Goal: Task Accomplishment & Management: Complete application form

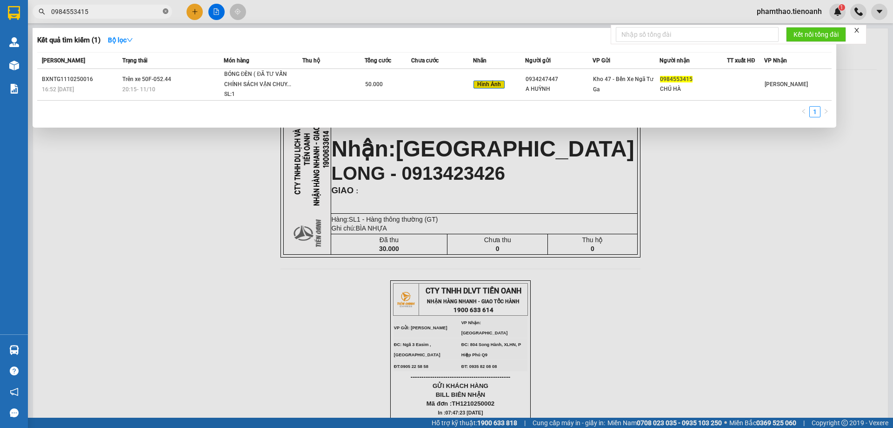
click at [164, 12] on icon "close-circle" at bounding box center [166, 11] width 6 height 6
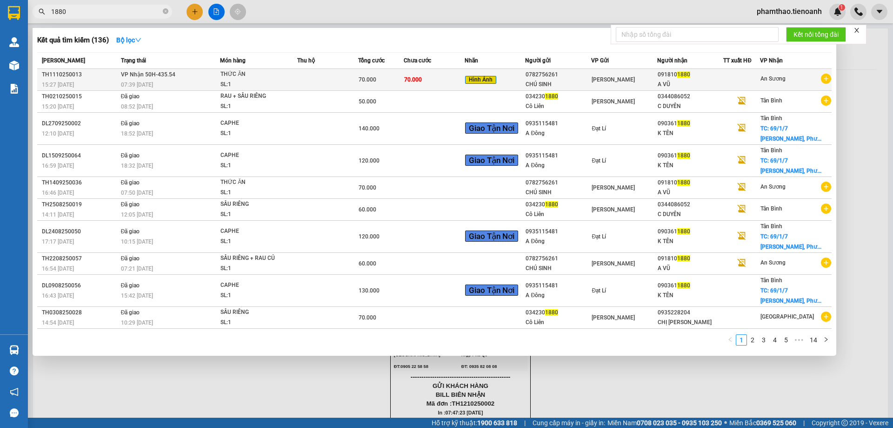
type input "1880"
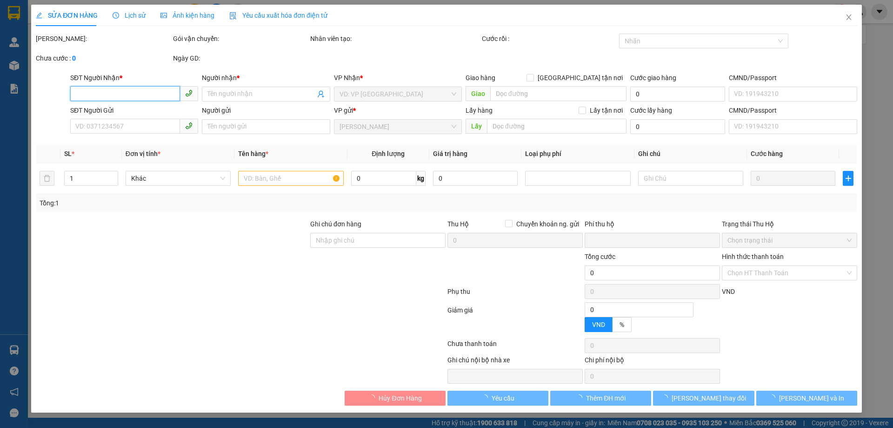
type input "0918101880"
type input "A VŨ"
type input "0782756261"
type input "CHÚ SINH"
type input "0"
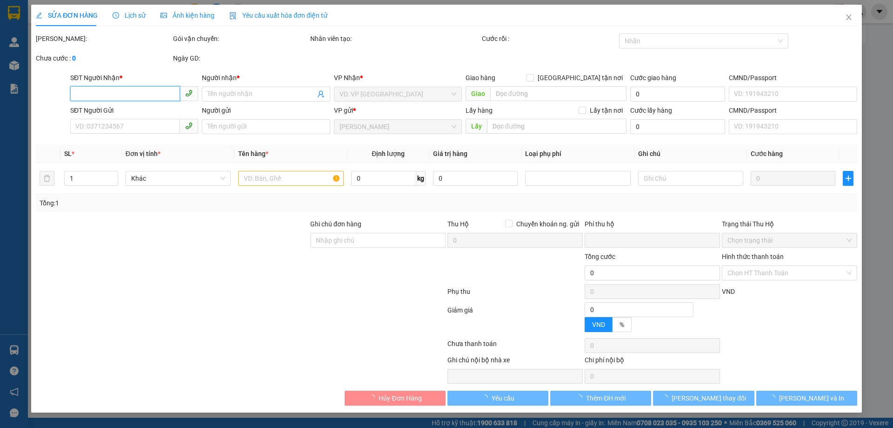
type input "70.000"
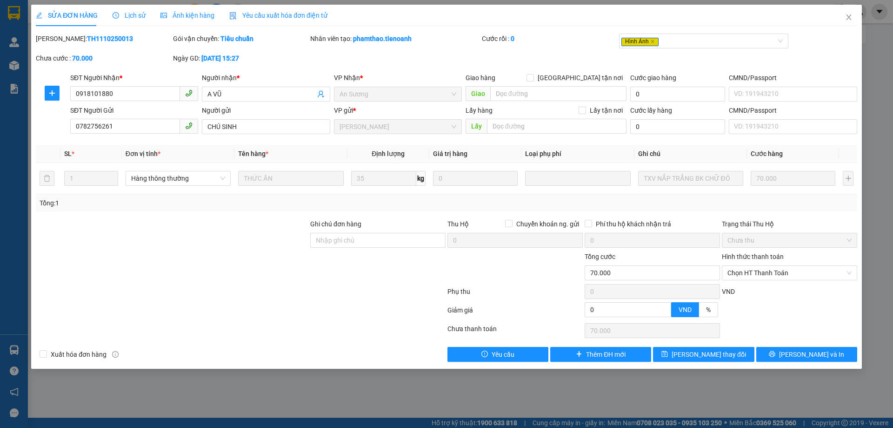
click at [142, 25] on div "Lịch sử" at bounding box center [129, 15] width 33 height 21
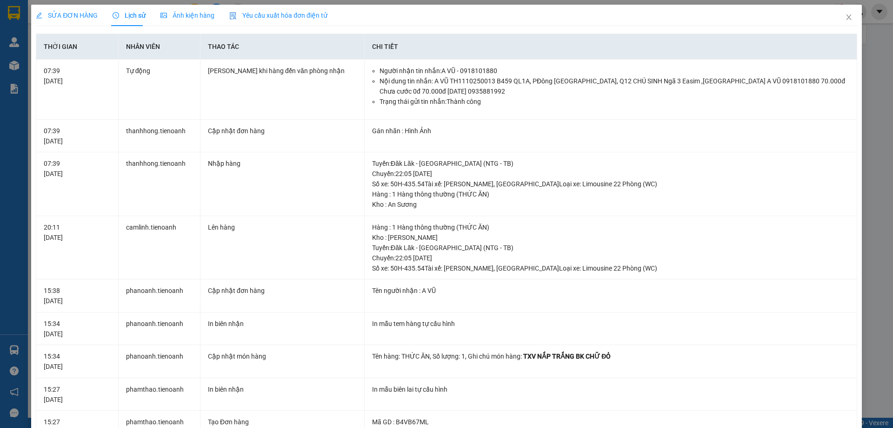
click at [136, 16] on span "Lịch sử" at bounding box center [129, 15] width 33 height 7
click at [68, 12] on span "SỬA ĐƠN HÀNG" at bounding box center [67, 15] width 62 height 7
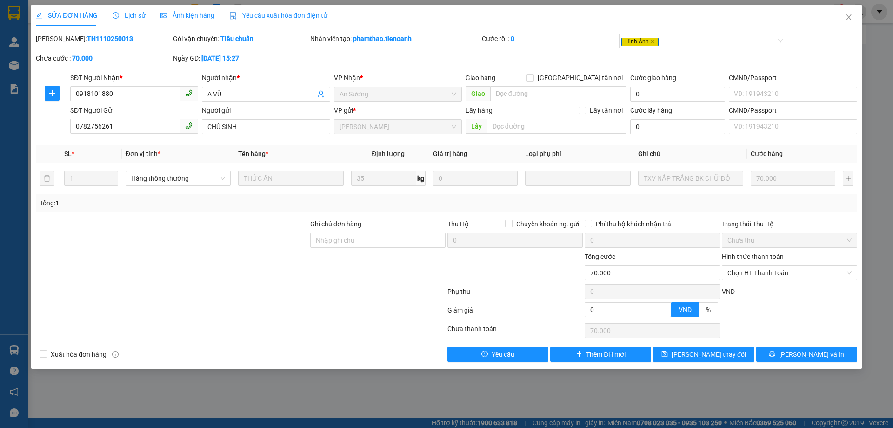
click at [181, 14] on span "Ảnh kiện hàng" at bounding box center [188, 15] width 54 height 7
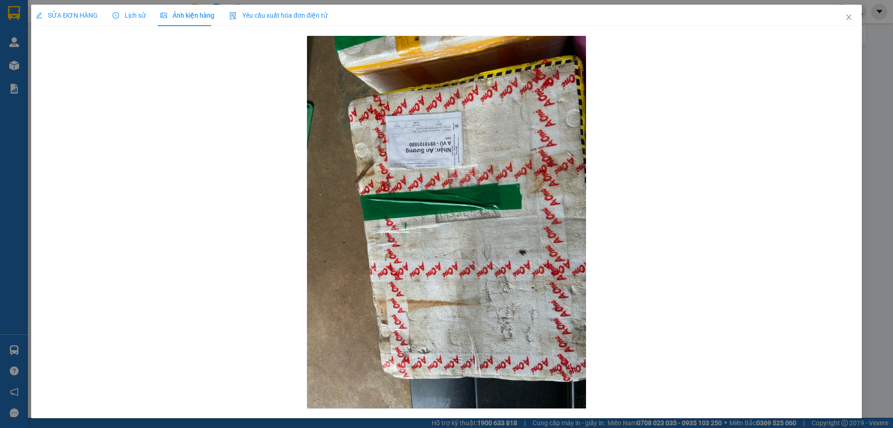
click at [83, 23] on div "SỬA ĐƠN HÀNG" at bounding box center [67, 15] width 62 height 21
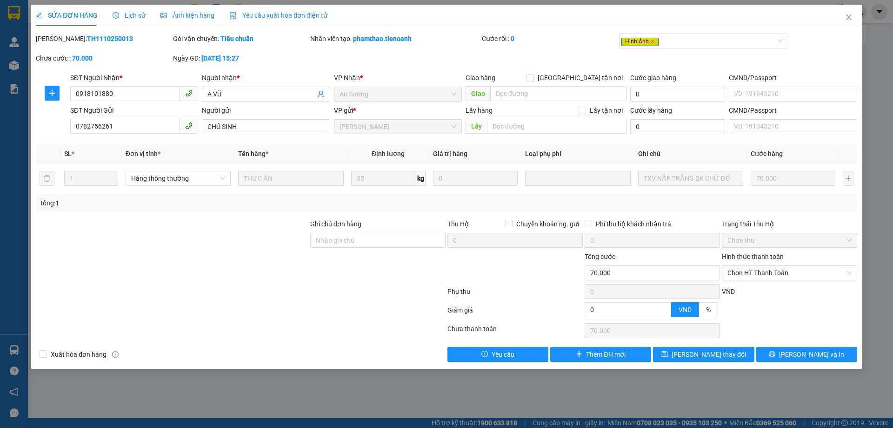
drag, startPoint x: 127, startPoint y: 0, endPoint x: 135, endPoint y: 14, distance: 16.4
click at [127, 0] on div "SỬA ĐƠN HÀNG Lịch sử Ảnh kiện hàng Yêu cầu xuất hóa đơn điện tử Total Paid Fee …" at bounding box center [446, 214] width 893 height 428
click at [136, 15] on span "Lịch sử" at bounding box center [129, 15] width 33 height 7
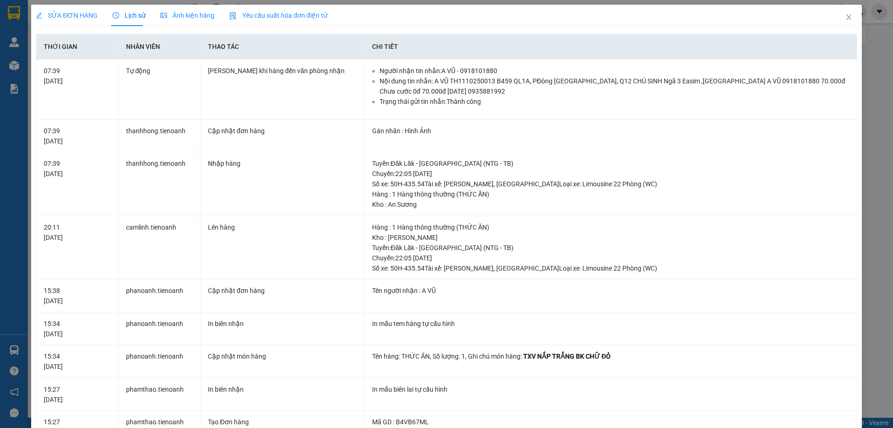
click at [181, 15] on span "Ảnh kiện hàng" at bounding box center [188, 15] width 54 height 7
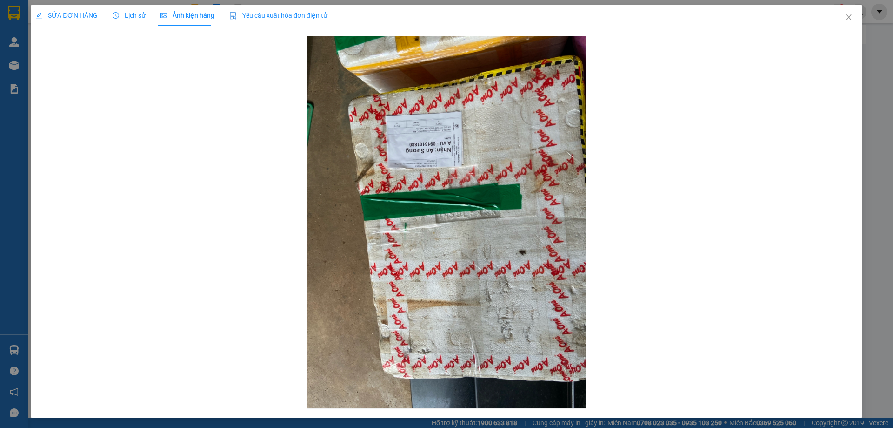
click at [129, 20] on div "Lịch sử" at bounding box center [129, 15] width 33 height 21
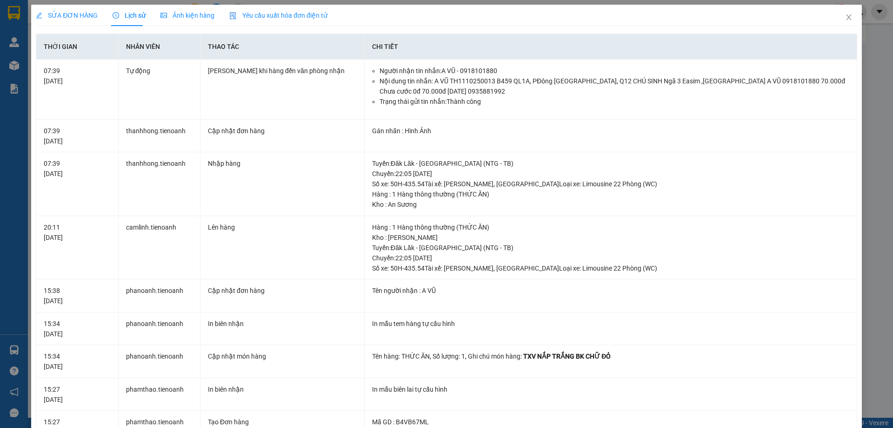
click at [76, 10] on div "SỬA ĐƠN HÀNG" at bounding box center [67, 15] width 62 height 21
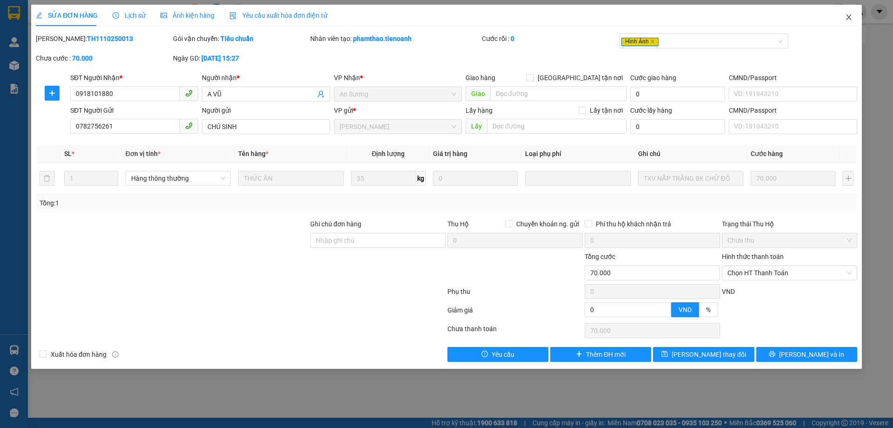
drag, startPoint x: 850, startPoint y: 23, endPoint x: 805, endPoint y: 24, distance: 45.1
click at [850, 23] on span "Close" at bounding box center [849, 18] width 26 height 26
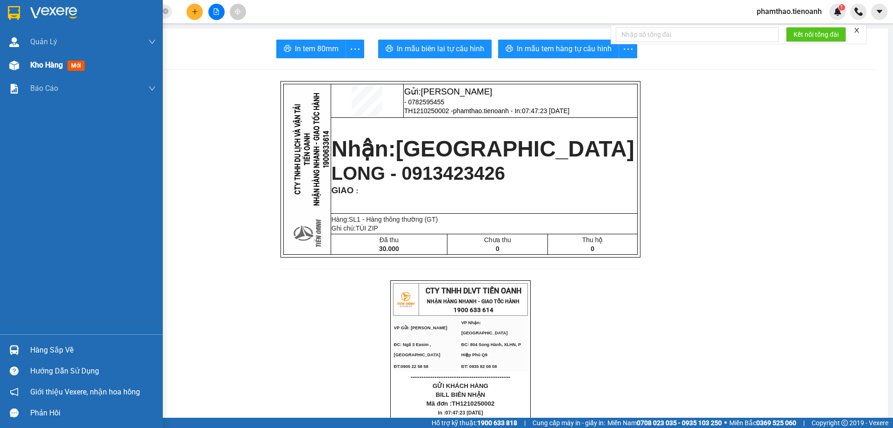
click at [27, 71] on div "Kho hàng mới" at bounding box center [81, 65] width 163 height 23
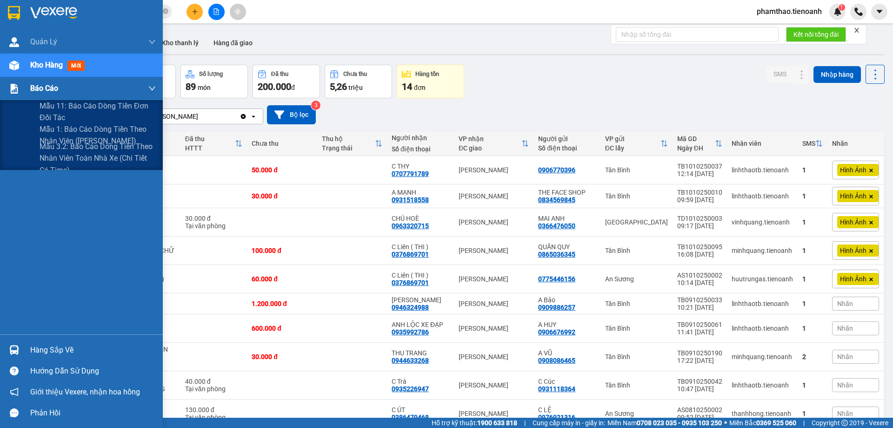
click at [48, 87] on span "Báo cáo" at bounding box center [44, 88] width 28 height 12
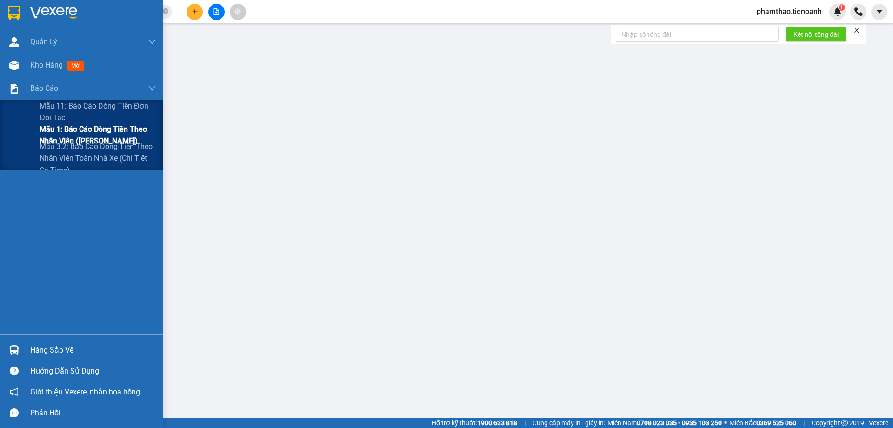
click at [58, 136] on span "Mẫu 1: Báo cáo dòng tiền theo nhân viên ([PERSON_NAME])" at bounding box center [98, 134] width 116 height 23
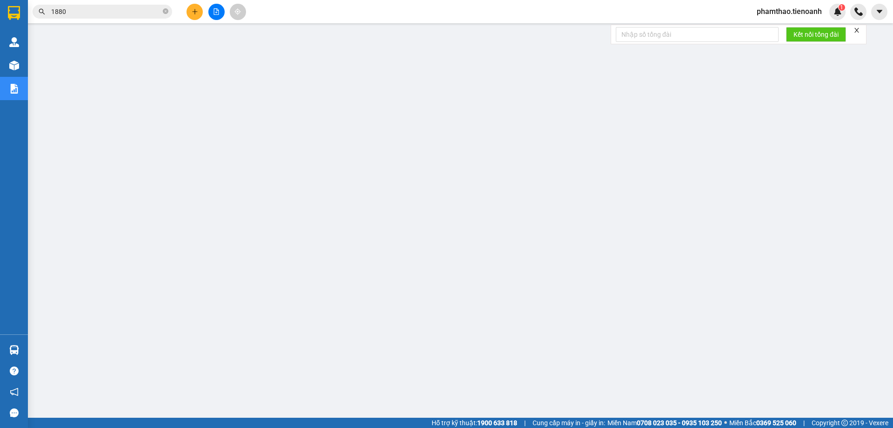
click at [857, 29] on icon "close" at bounding box center [857, 30] width 7 height 7
click at [167, 13] on icon "close-circle" at bounding box center [166, 11] width 6 height 6
paste input "0987147247"
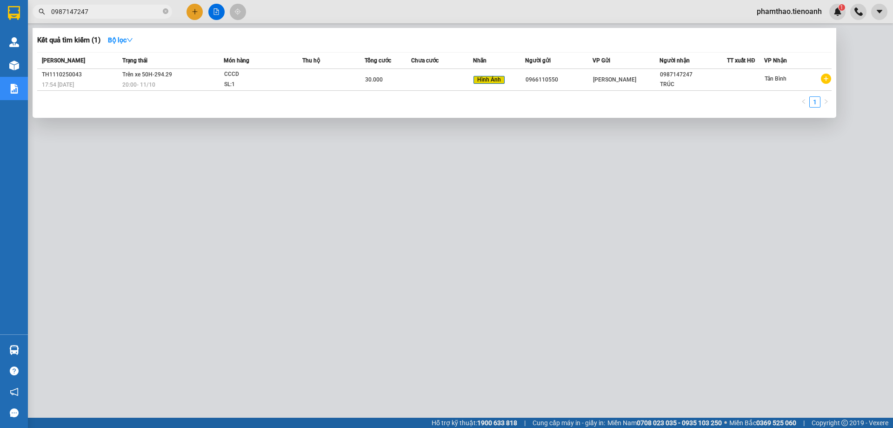
type input "0987147247"
click at [652, 353] on div at bounding box center [446, 214] width 893 height 428
click at [165, 10] on icon "close-circle" at bounding box center [166, 11] width 6 height 6
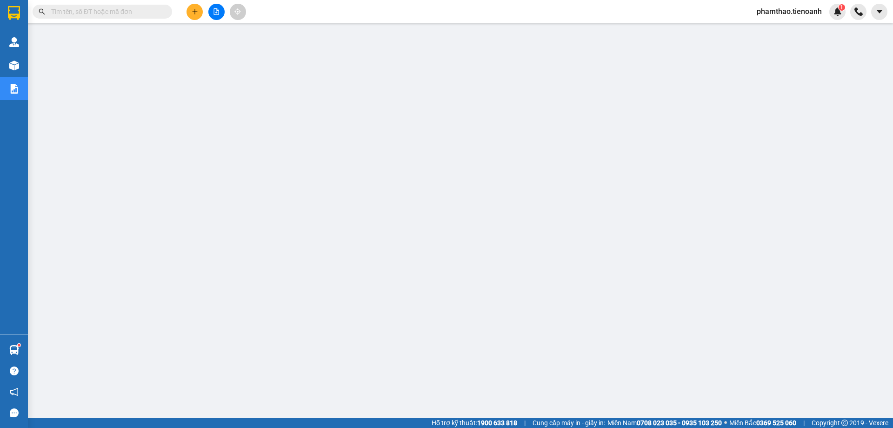
paste input "0941682490"
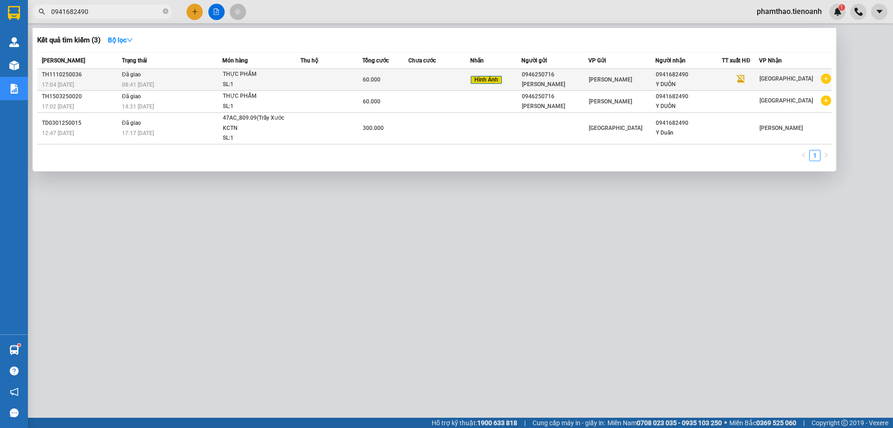
type input "0941682490"
click at [249, 81] on div "SL: 1" at bounding box center [258, 85] width 70 height 10
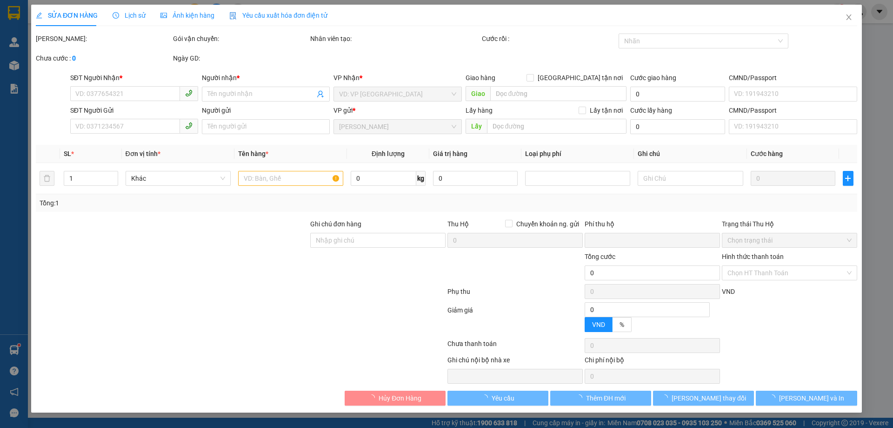
type input "0941682490"
type input "Y DUÔN"
type input "0946250716"
type input "C CHANG"
type input "0"
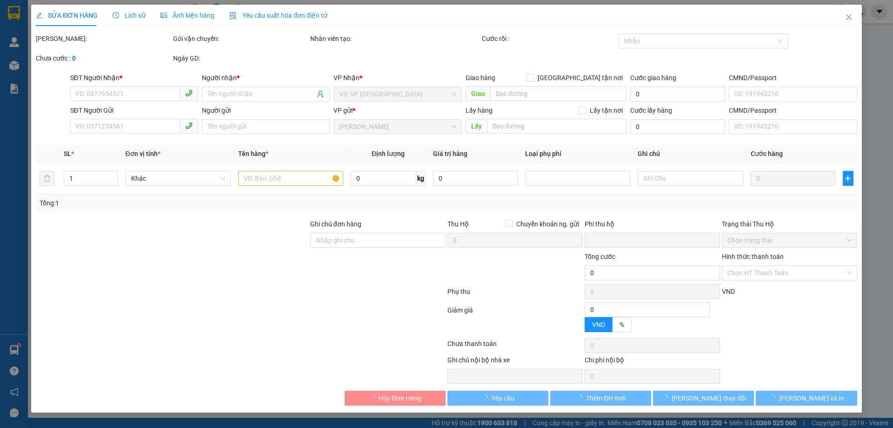
type input "60.000"
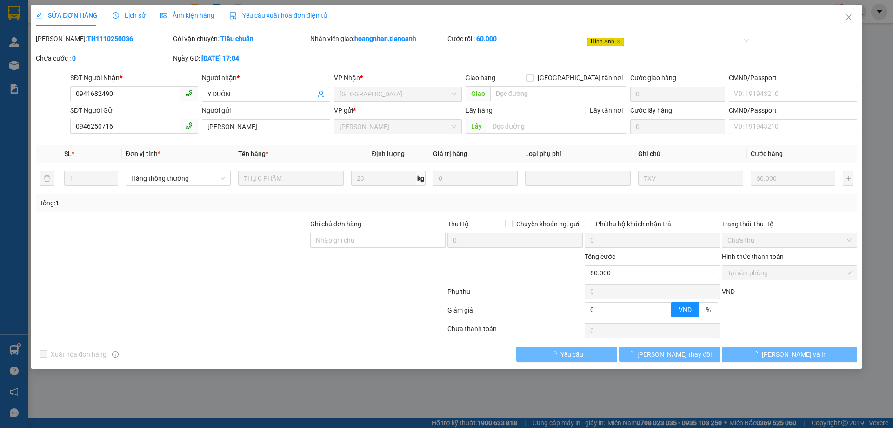
click at [131, 13] on span "Lịch sử" at bounding box center [129, 15] width 33 height 7
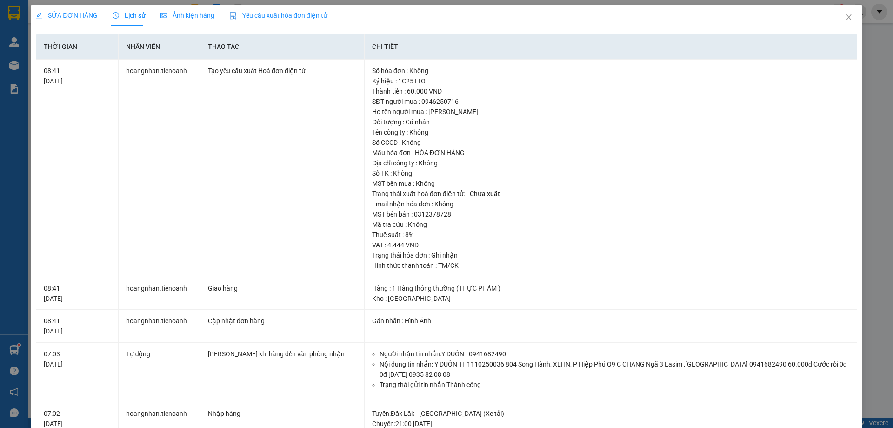
click at [82, 13] on span "SỬA ĐƠN HÀNG" at bounding box center [67, 15] width 62 height 7
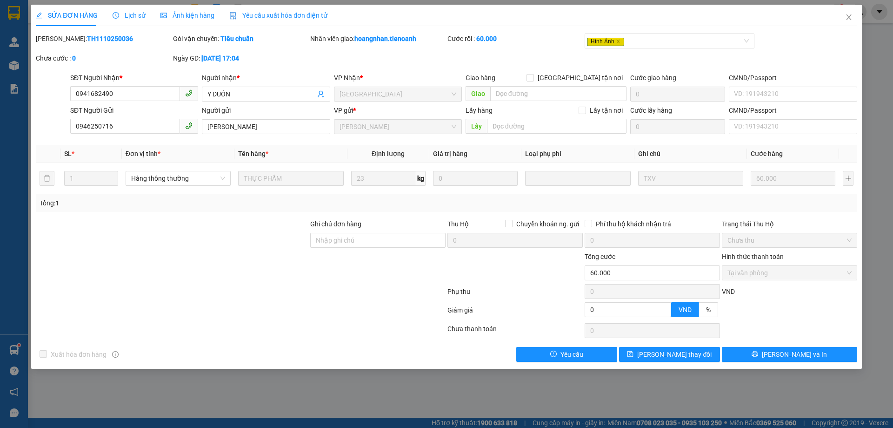
click at [134, 16] on span "Lịch sử" at bounding box center [129, 15] width 33 height 7
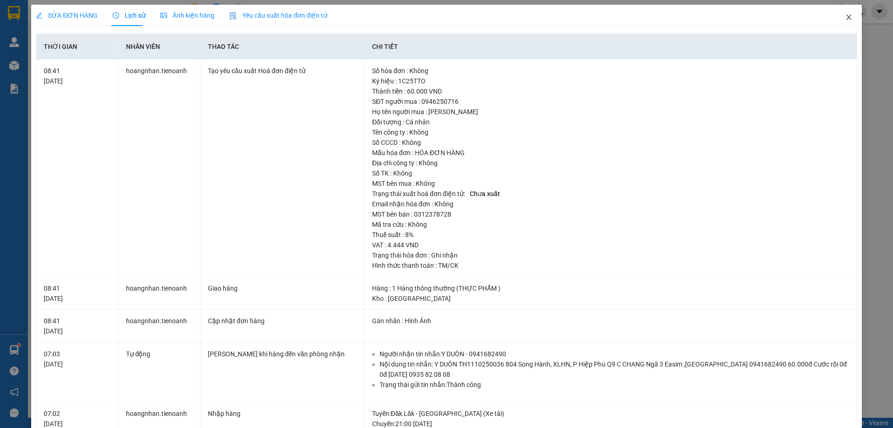
click at [845, 17] on icon "close" at bounding box center [848, 16] width 7 height 7
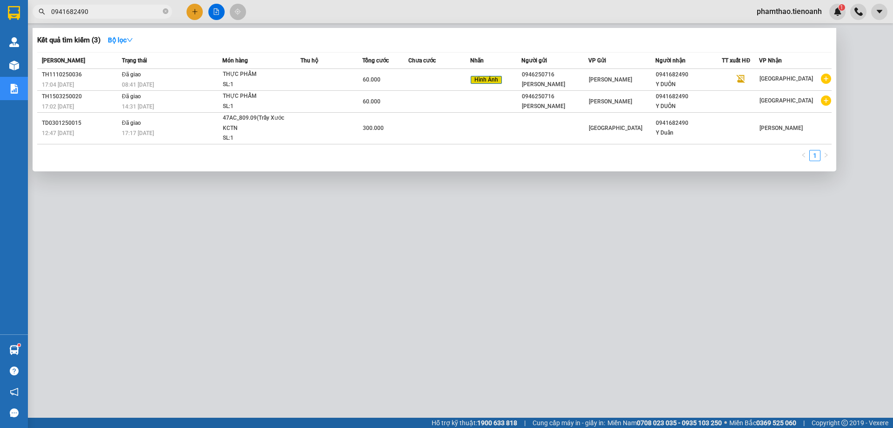
click at [169, 12] on span "0941682490" at bounding box center [103, 12] width 140 height 14
click at [166, 12] on icon "close-circle" at bounding box center [166, 11] width 6 height 6
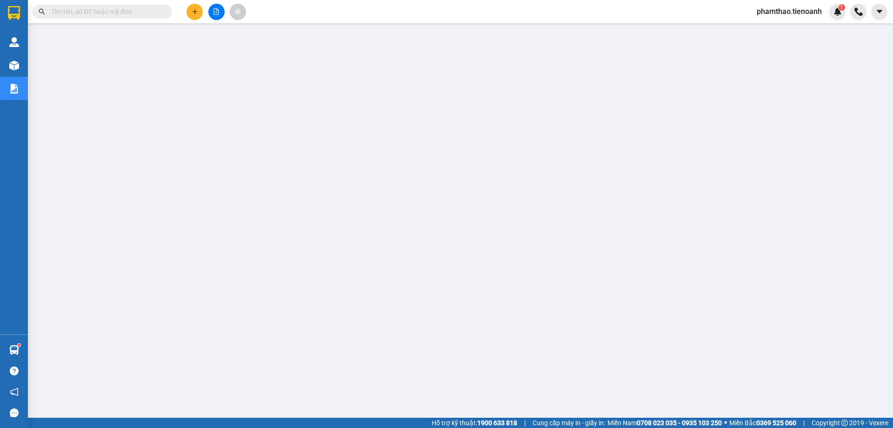
paste input "0941682490"
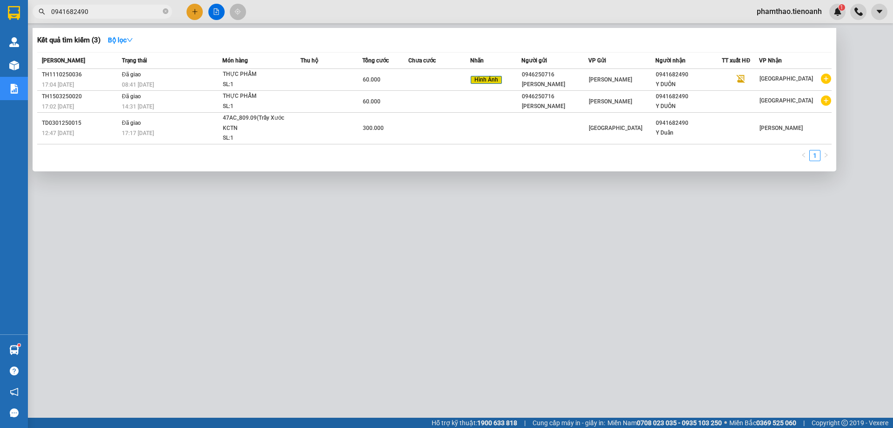
type input "0941682490"
click at [308, 374] on div at bounding box center [446, 214] width 893 height 428
click at [167, 10] on icon "close-circle" at bounding box center [166, 11] width 6 height 6
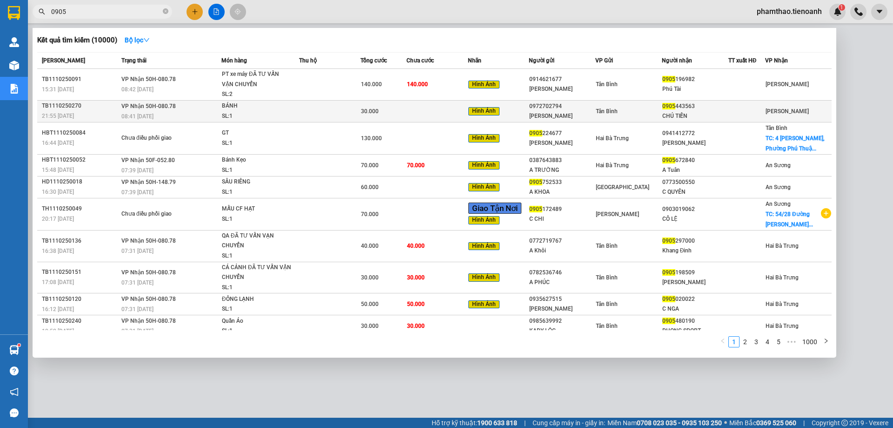
type input "0905"
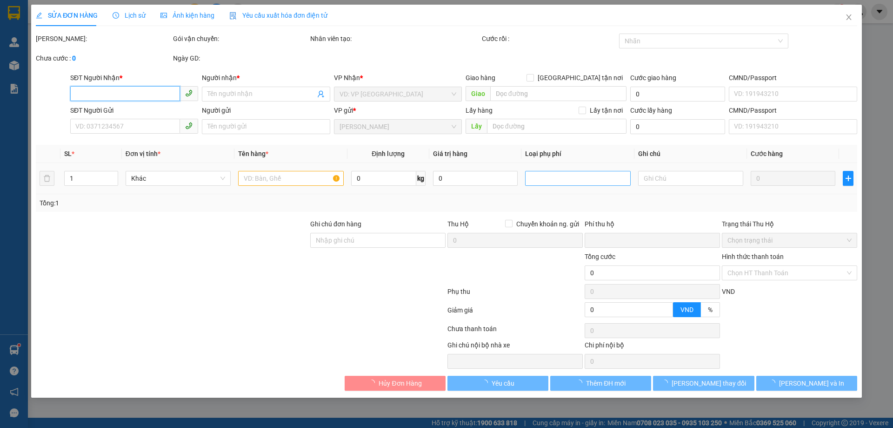
type input "0905443563"
type input "CHÚ TIẾN"
type input "0972702794"
type input "[PERSON_NAME]"
type input "0"
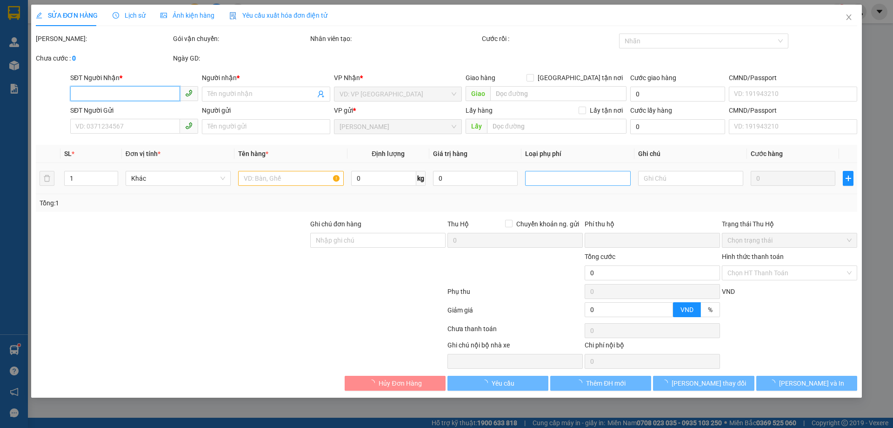
type input "30.000"
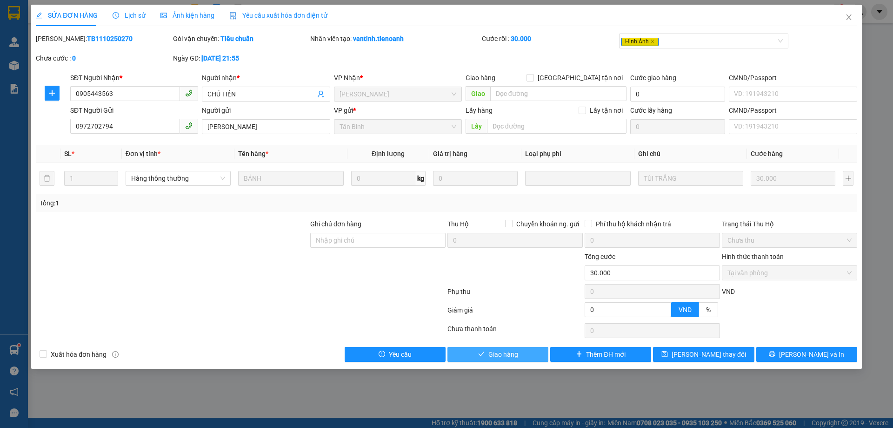
click at [501, 355] on span "Giao hàng" at bounding box center [504, 354] width 30 height 10
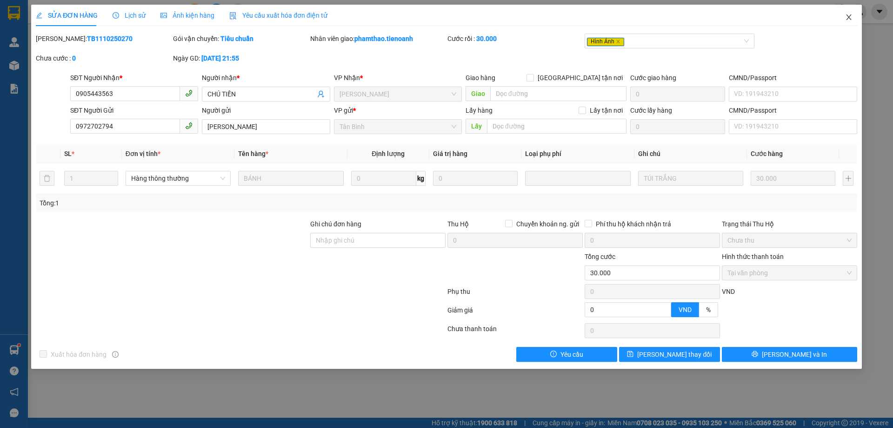
click at [855, 16] on span "Close" at bounding box center [849, 18] width 26 height 26
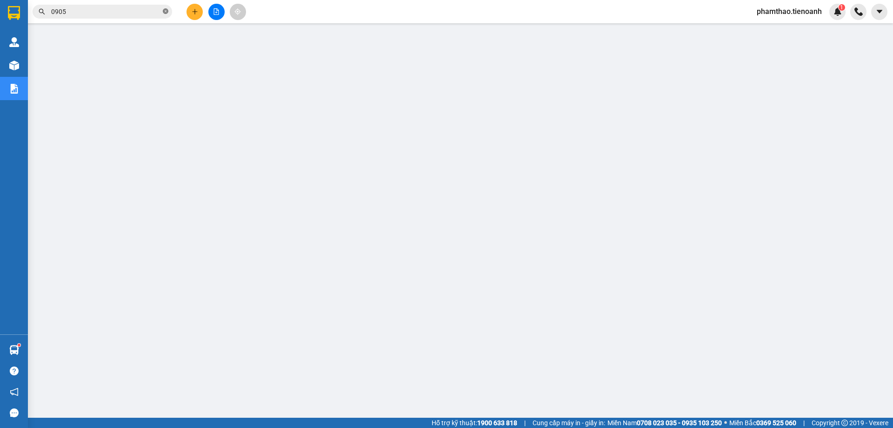
click at [167, 10] on icon "close-circle" at bounding box center [166, 11] width 6 height 6
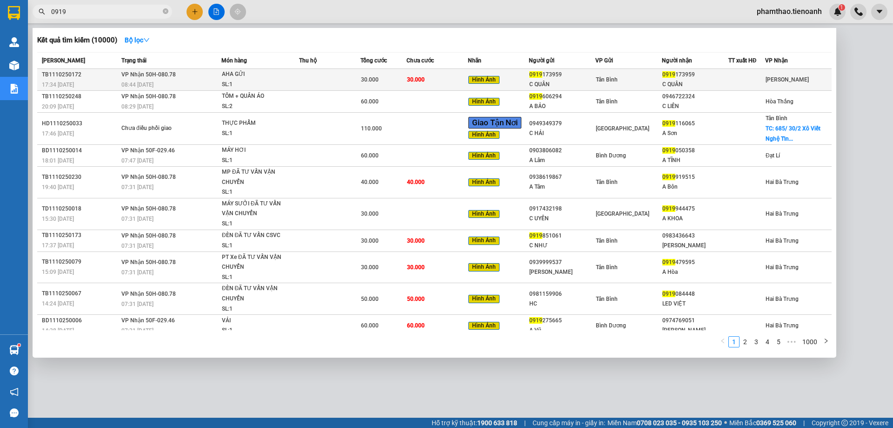
type input "0919"
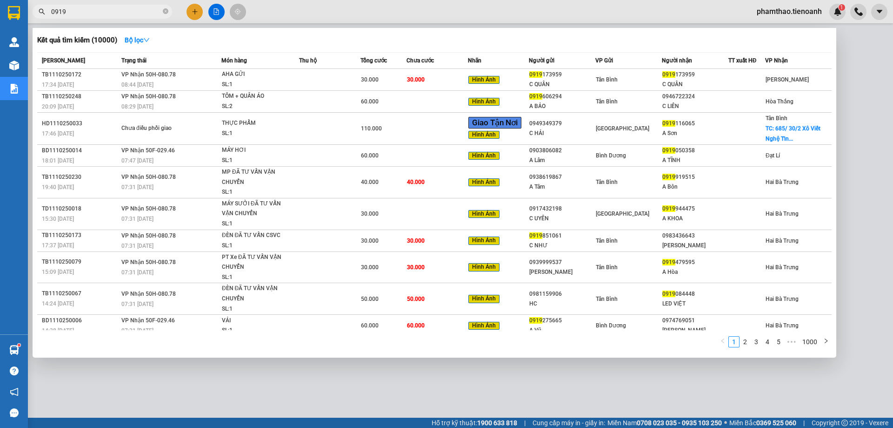
click at [280, 80] on div "SL: 1" at bounding box center [257, 85] width 70 height 10
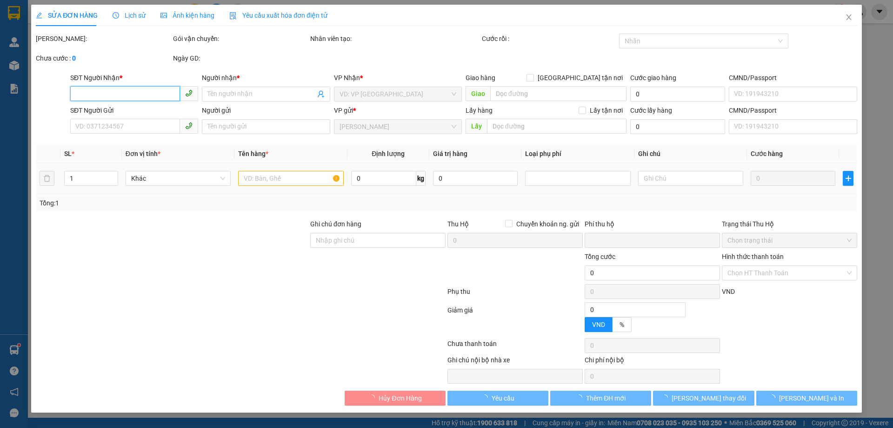
type input "0919173959"
type input "C QUÂN"
type input "0919173959"
type input "C QUÂN"
type input "0"
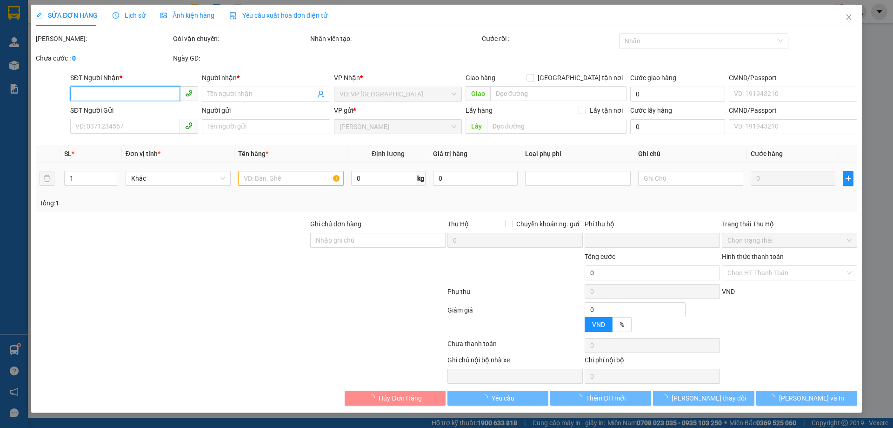
type input "30.000"
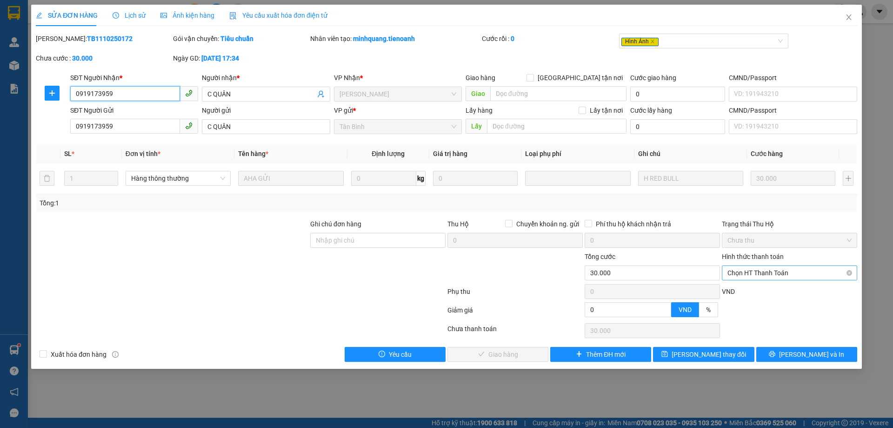
drag, startPoint x: 763, startPoint y: 268, endPoint x: 763, endPoint y: 273, distance: 4.7
click at [764, 272] on span "Chọn HT Thanh Toán" at bounding box center [790, 273] width 124 height 14
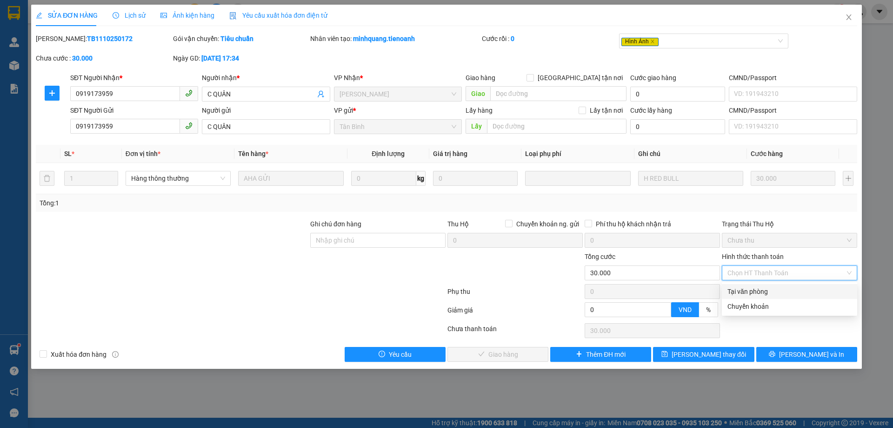
drag, startPoint x: 756, startPoint y: 289, endPoint x: 702, endPoint y: 327, distance: 65.9
click at [756, 289] on div "Tại văn phòng" at bounding box center [790, 291] width 124 height 10
type input "0"
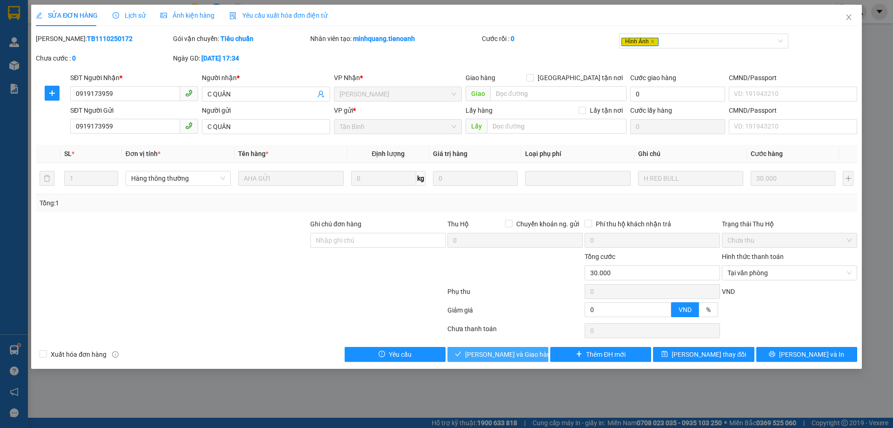
click at [495, 355] on span "[PERSON_NAME] và Giao hàng" at bounding box center [509, 354] width 89 height 10
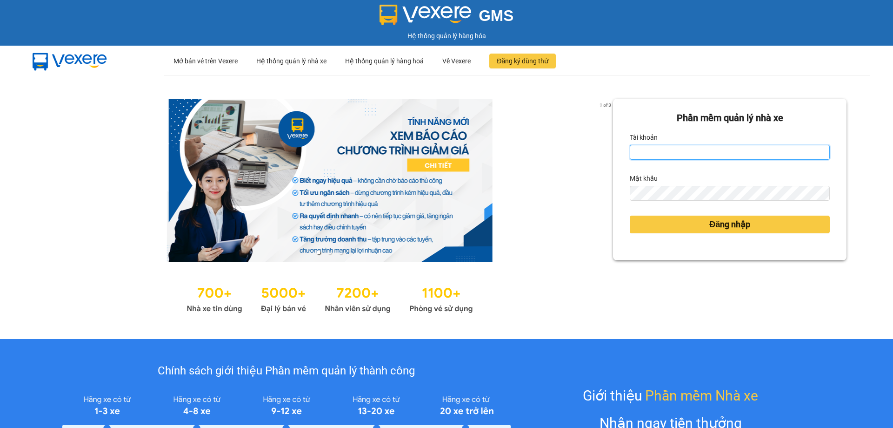
type input "phamthao.tienoanh"
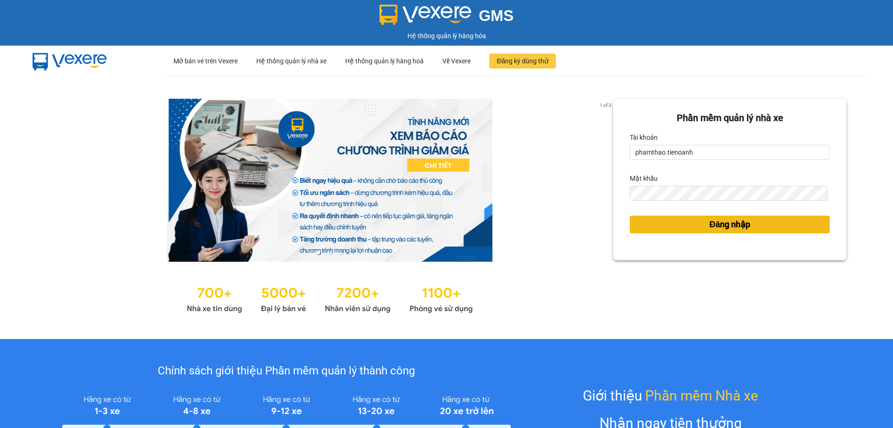
click at [671, 216] on button "Đăng nhập" at bounding box center [730, 224] width 200 height 18
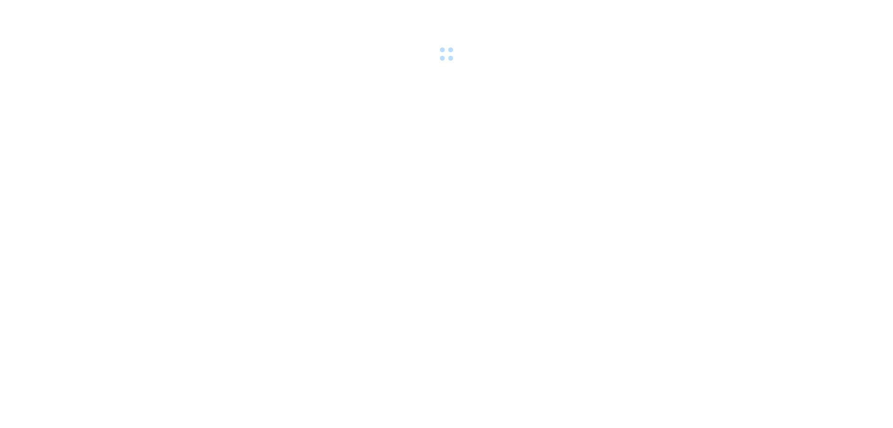
click at [699, 218] on body at bounding box center [446, 214] width 893 height 428
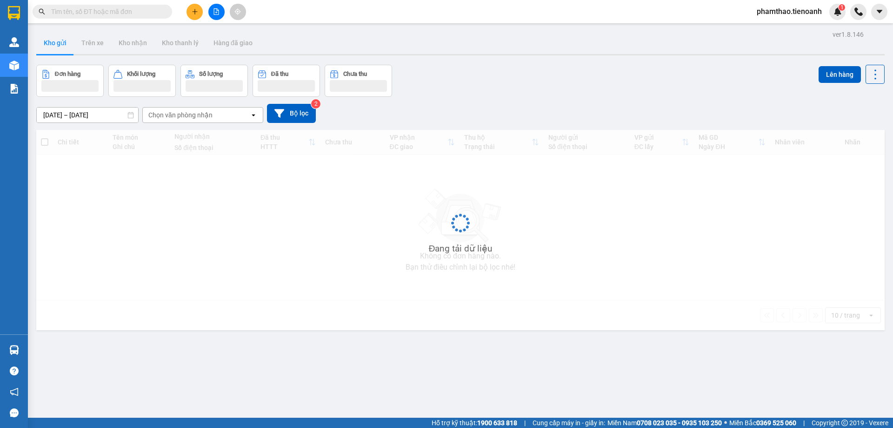
click at [141, 10] on input "text" at bounding box center [106, 12] width 110 height 10
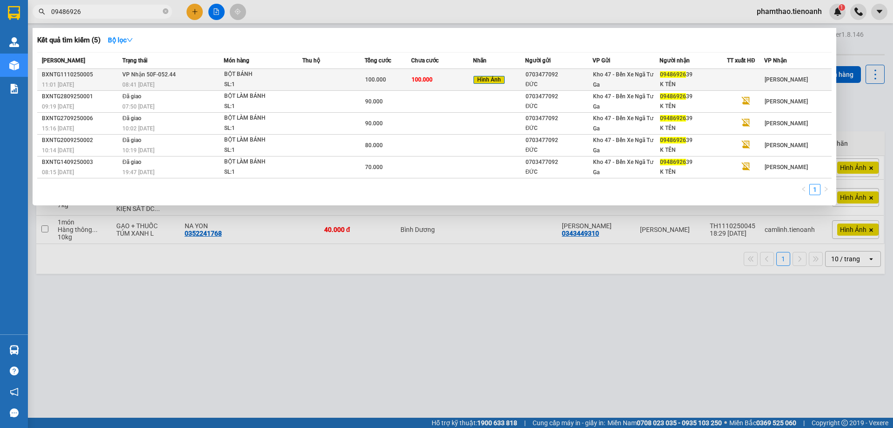
type input "09486926"
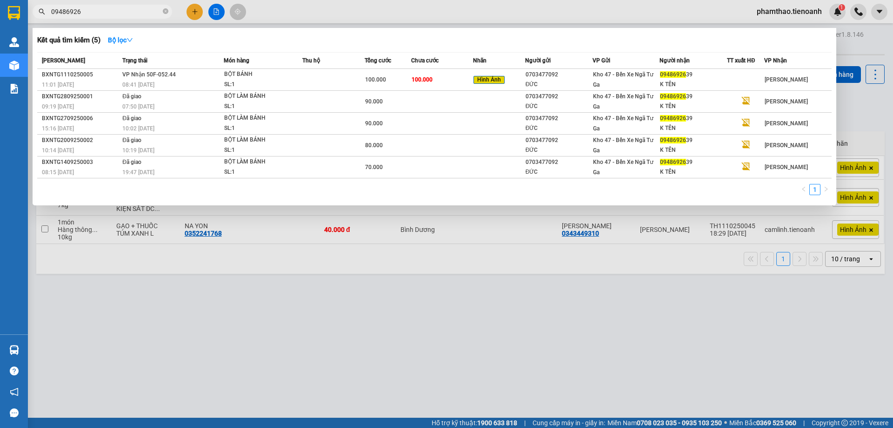
click at [266, 74] on div "BỘT BÁNH" at bounding box center [259, 74] width 70 height 10
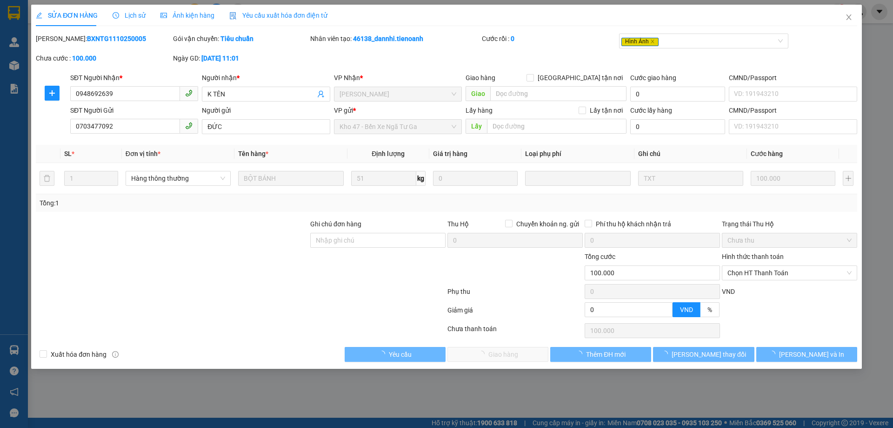
type input "0948692639"
type input "K TÊN"
type input "0703477092"
type input "ĐỨC"
type input "0"
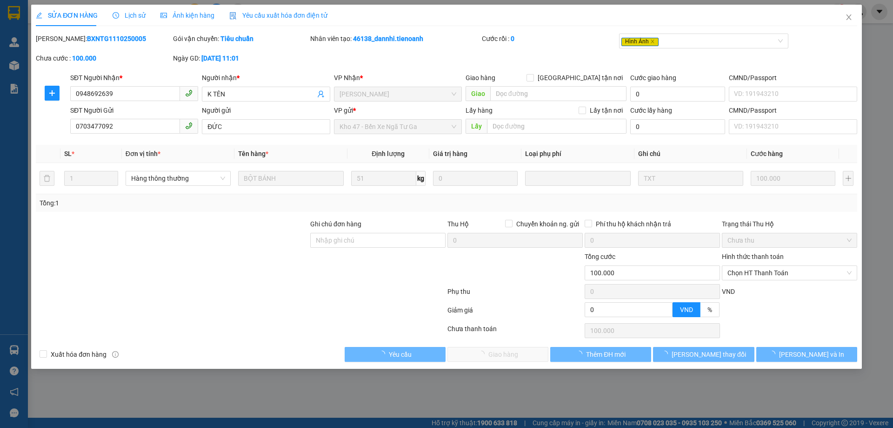
type input "100.000"
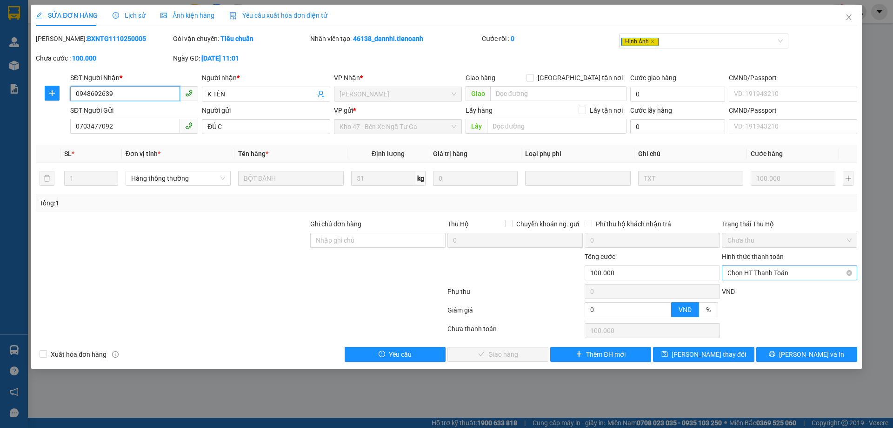
click at [768, 270] on span "Chọn HT Thanh Toán" at bounding box center [790, 273] width 124 height 14
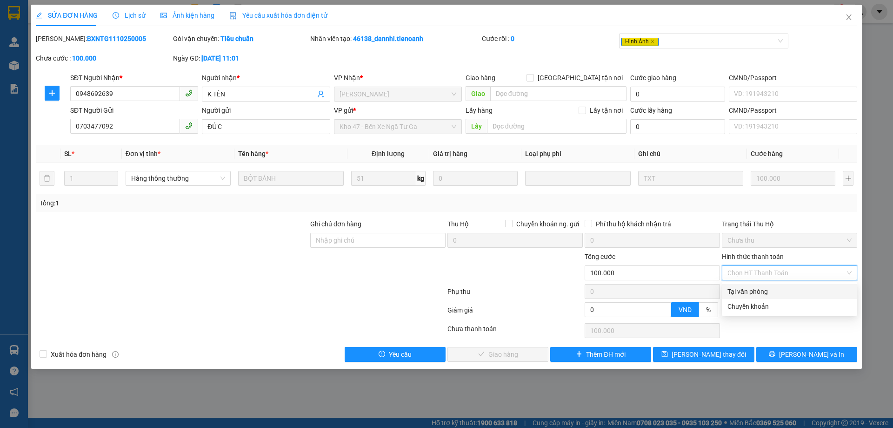
drag, startPoint x: 763, startPoint y: 287, endPoint x: 719, endPoint y: 298, distance: 45.5
click at [763, 287] on div "Tại văn phòng" at bounding box center [790, 291] width 124 height 10
type input "0"
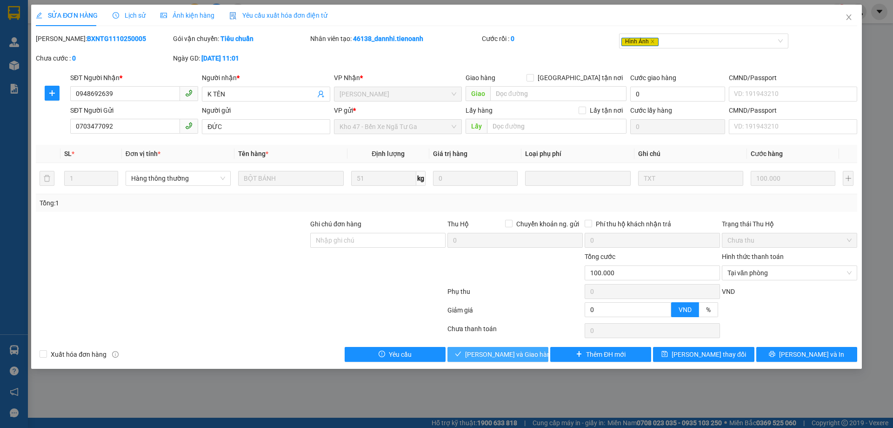
click at [512, 349] on span "[PERSON_NAME] và Giao hàng" at bounding box center [509, 354] width 89 height 10
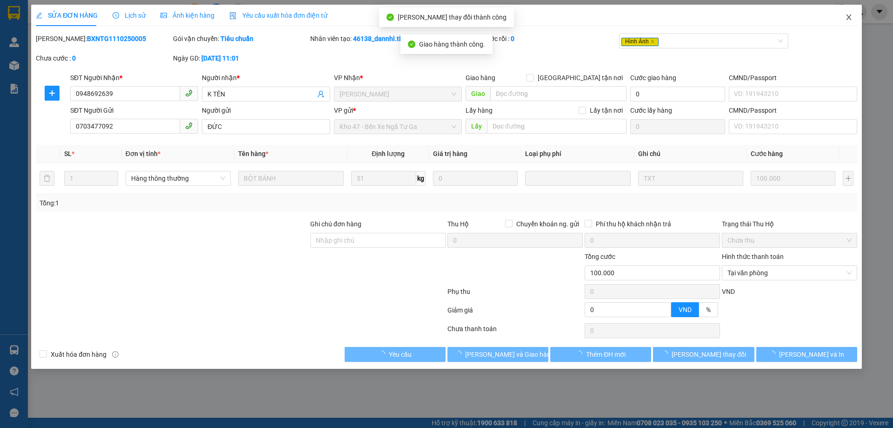
click at [848, 23] on span "Close" at bounding box center [849, 18] width 26 height 26
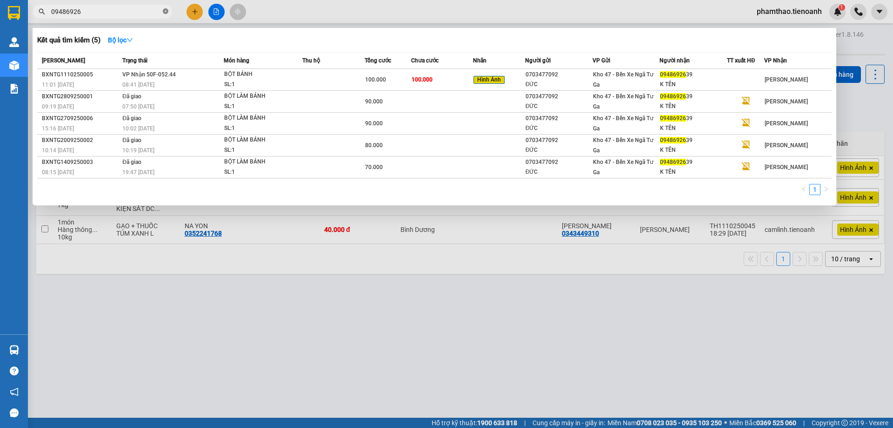
click at [164, 9] on icon "close-circle" at bounding box center [166, 11] width 6 height 6
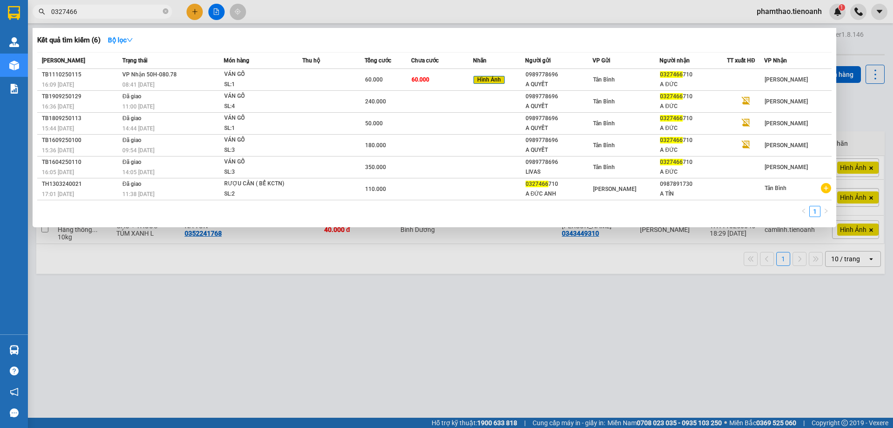
click at [132, 10] on input "0327466" at bounding box center [106, 12] width 110 height 10
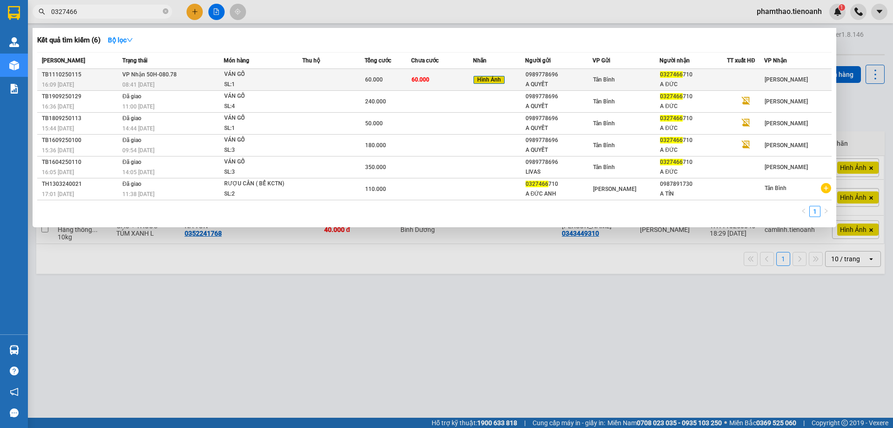
type input "0327466"
click at [233, 75] on div "VÁN GỖ" at bounding box center [259, 74] width 70 height 10
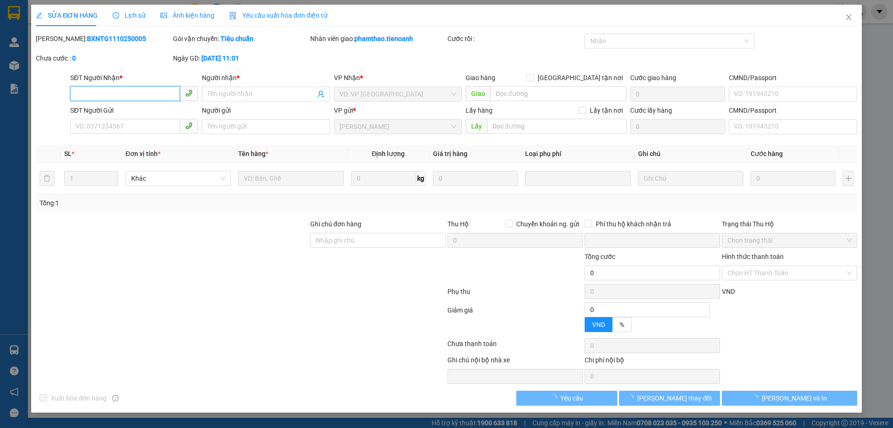
type input "0327466710"
type input "A ĐỨC"
type input "0989778696"
type input "A QUYẾT"
type input "0"
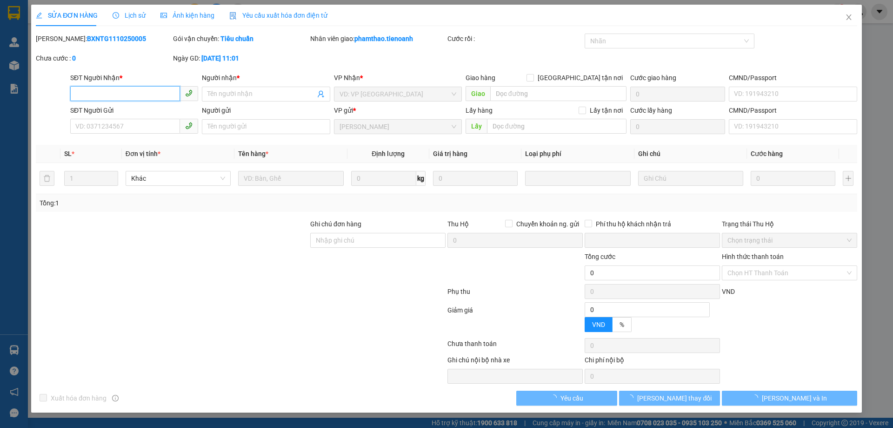
type input "60.000"
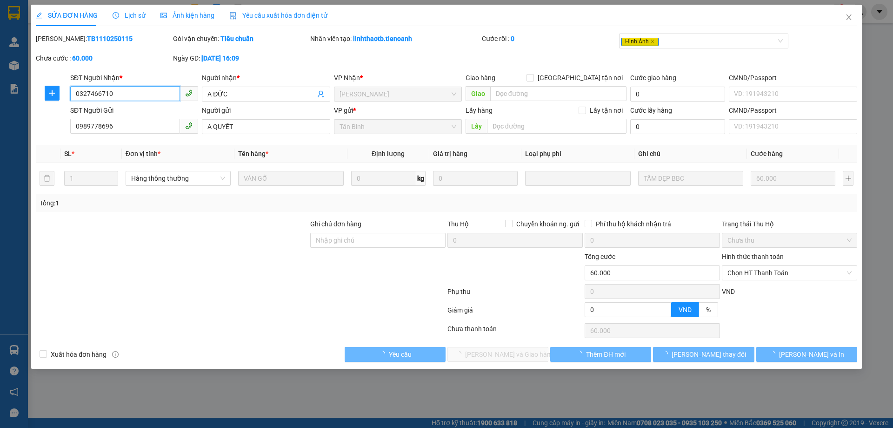
click at [747, 272] on span "Chọn HT Thanh Toán" at bounding box center [790, 273] width 124 height 14
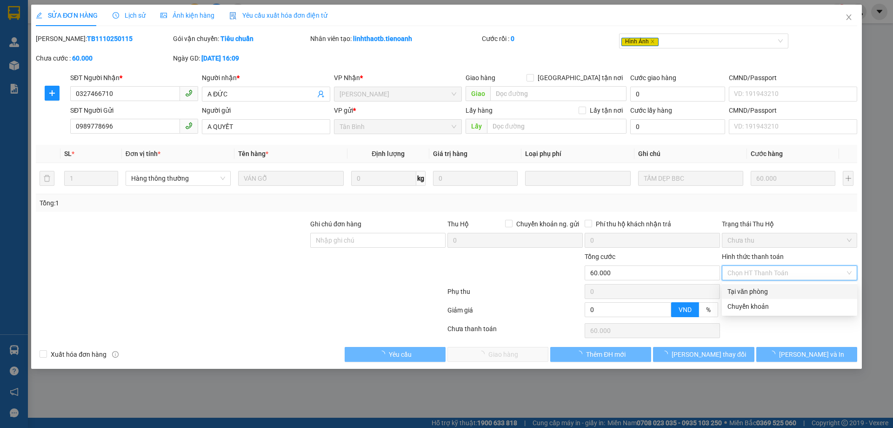
click at [742, 287] on div "Tại văn phòng" at bounding box center [790, 291] width 124 height 10
type input "0"
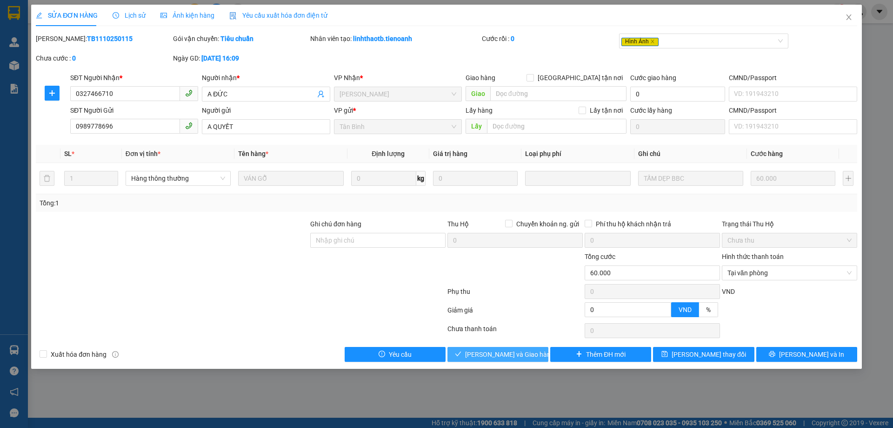
click at [519, 346] on div "Total Paid Fee 0 Total UnPaid Fee 60.000 Cash Collection Total Fee Mã ĐH: TB111…" at bounding box center [447, 197] width 822 height 328
click at [519, 352] on span "[PERSON_NAME] và Giao hàng" at bounding box center [509, 354] width 89 height 10
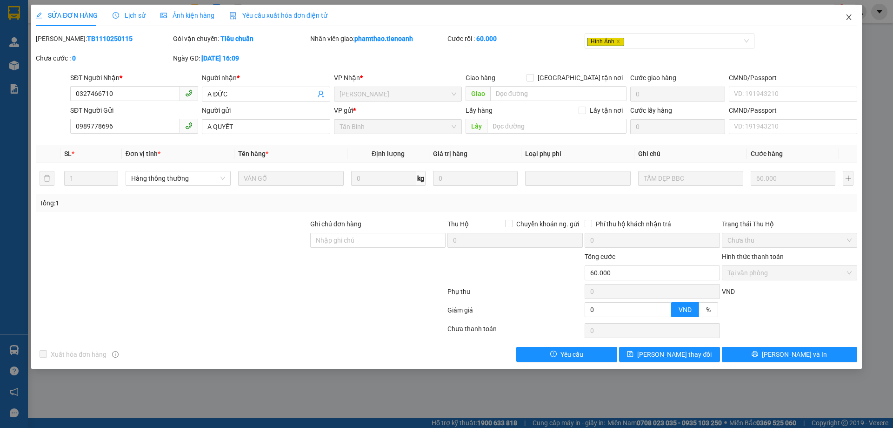
click at [852, 14] on icon "close" at bounding box center [848, 16] width 7 height 7
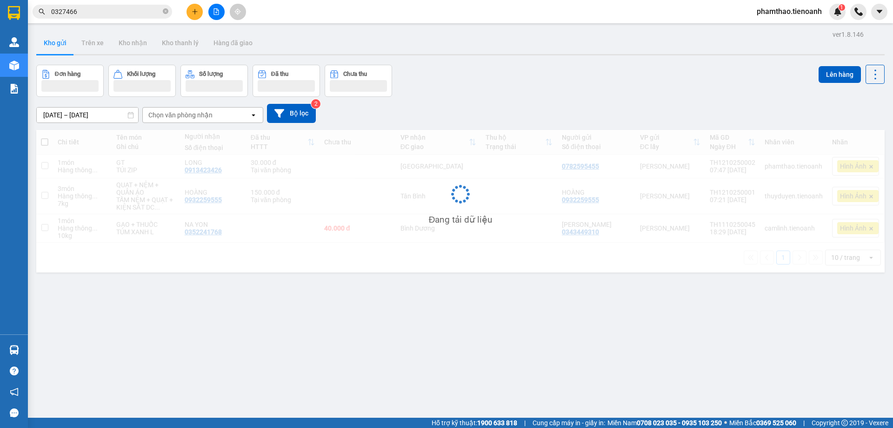
click at [166, 10] on icon "close-circle" at bounding box center [166, 11] width 6 height 6
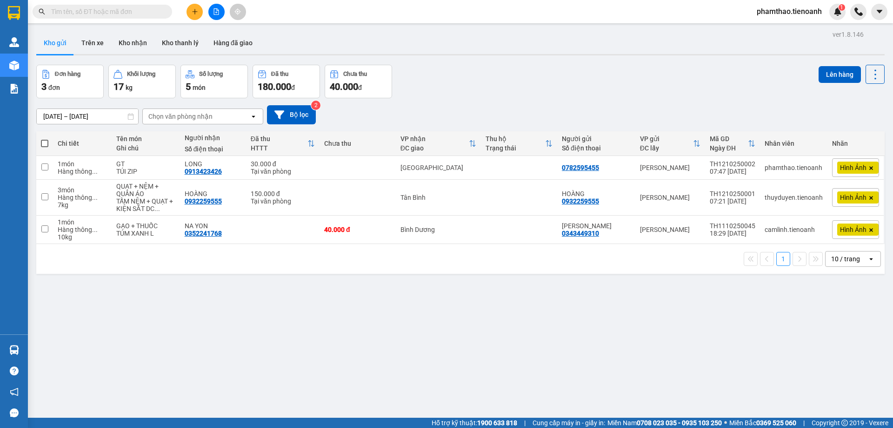
paste input "0982985198"
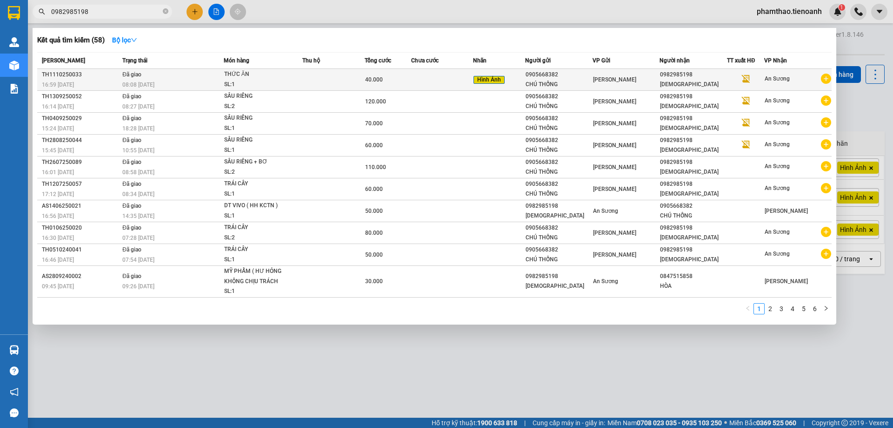
type input "0982985198"
click at [351, 77] on td at bounding box center [333, 80] width 62 height 22
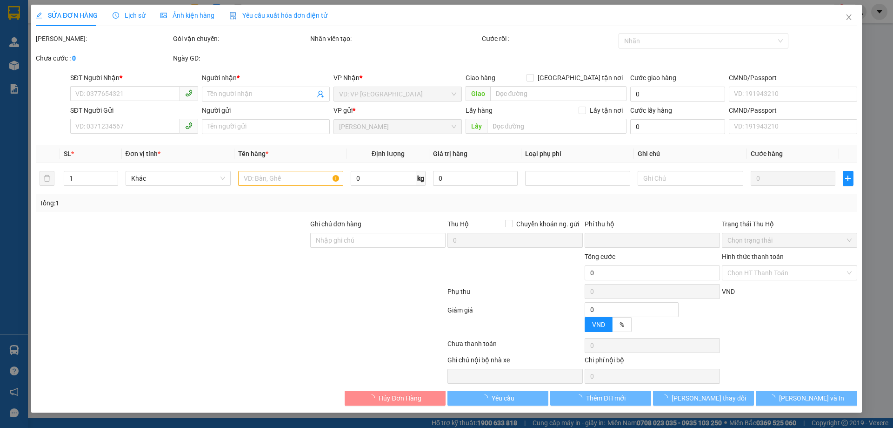
type input "0982985198"
type input "[DEMOGRAPHIC_DATA]"
type input "066176003309"
type input "0905668382"
type input "CHÚ THỐNG"
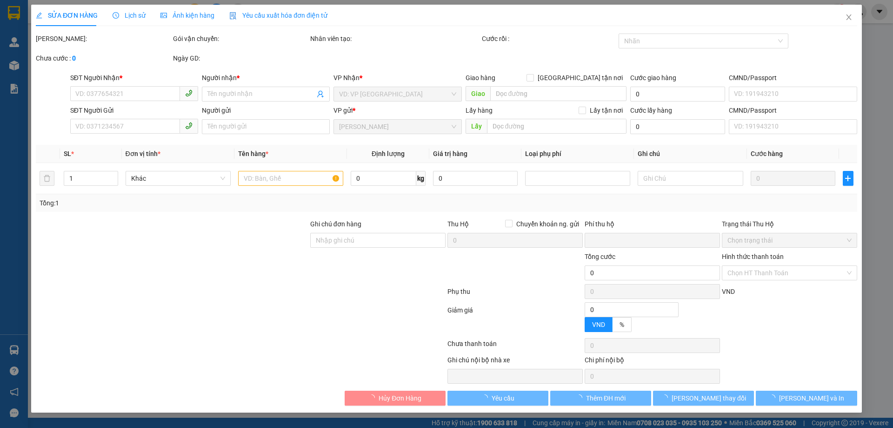
type input "066097007477"
type input "0"
type input "40.000"
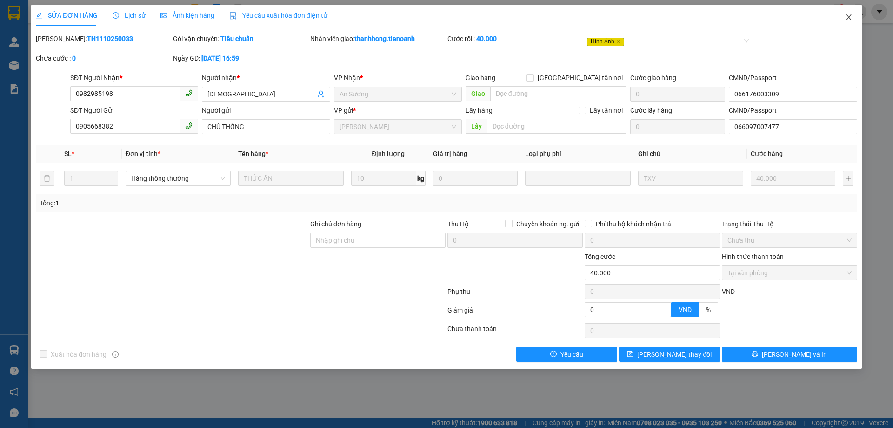
click at [847, 18] on icon "close" at bounding box center [848, 16] width 7 height 7
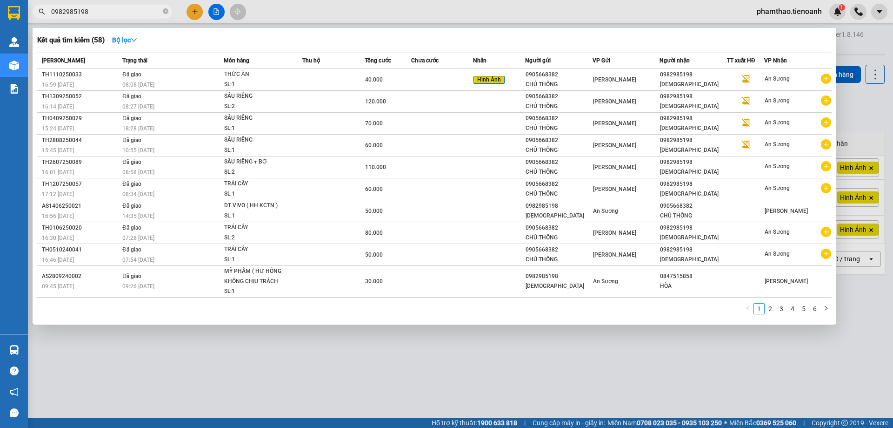
click at [120, 13] on input "0982985198" at bounding box center [106, 12] width 110 height 10
click at [168, 12] on span "0982985198" at bounding box center [103, 12] width 140 height 14
click at [162, 11] on span "0982985198" at bounding box center [103, 12] width 140 height 14
click at [167, 8] on span at bounding box center [166, 11] width 6 height 9
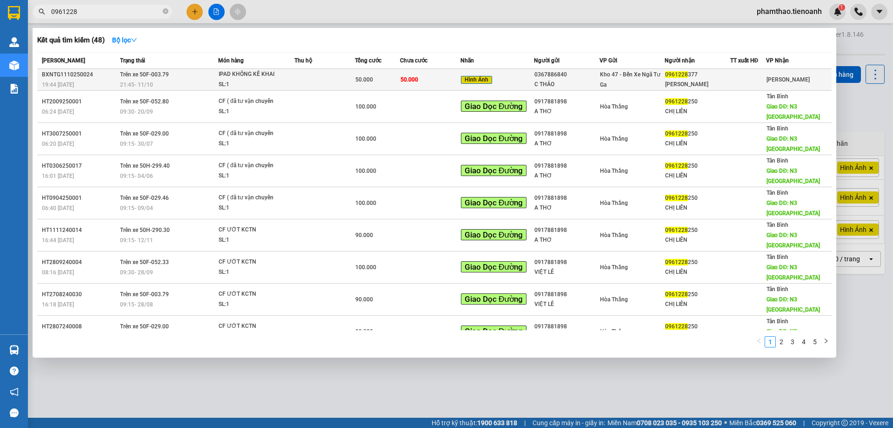
type input "0961228"
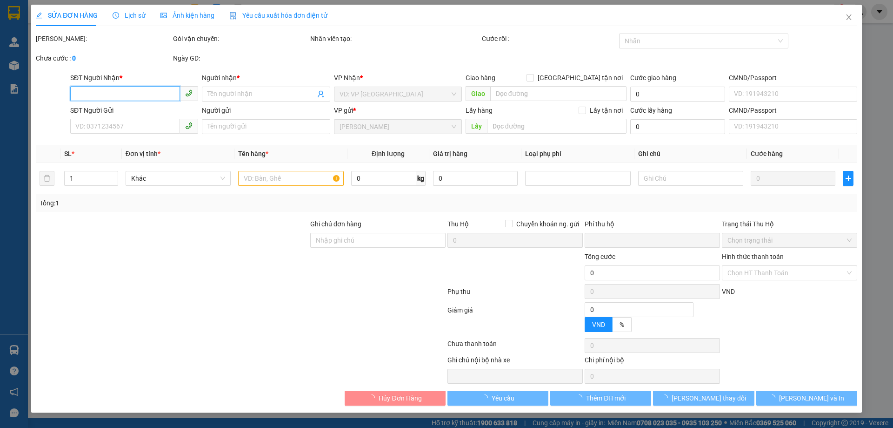
type input "0961228377"
type input "[PERSON_NAME]"
type input "0367886840"
type input "C THẢO"
type input "0"
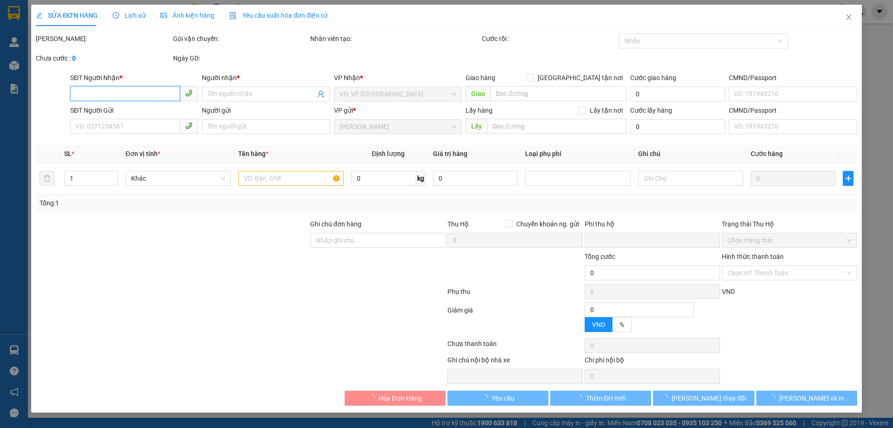
type input "50.000"
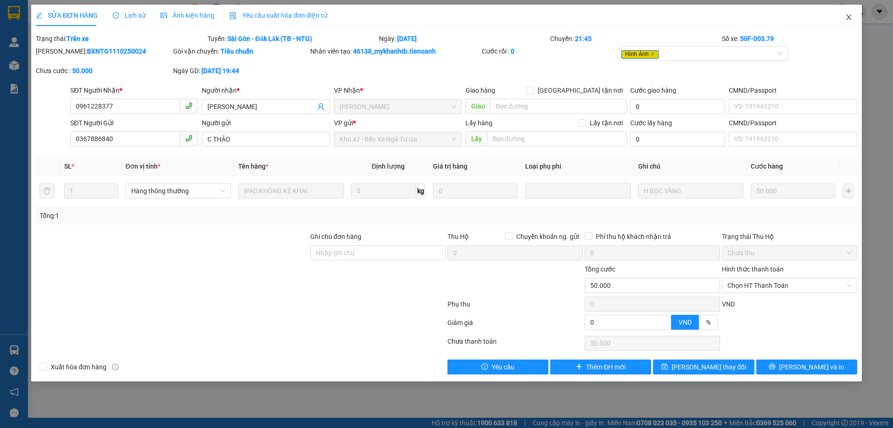
click at [852, 17] on span "Close" at bounding box center [849, 18] width 26 height 26
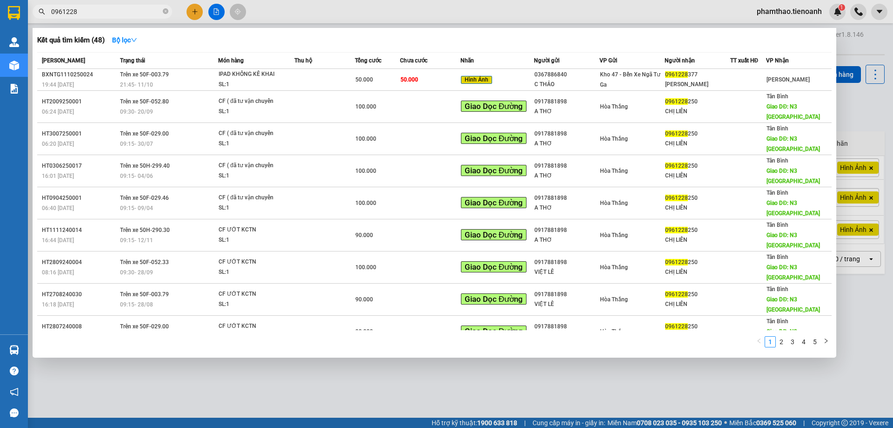
click at [136, 13] on input "0961228" at bounding box center [106, 12] width 110 height 10
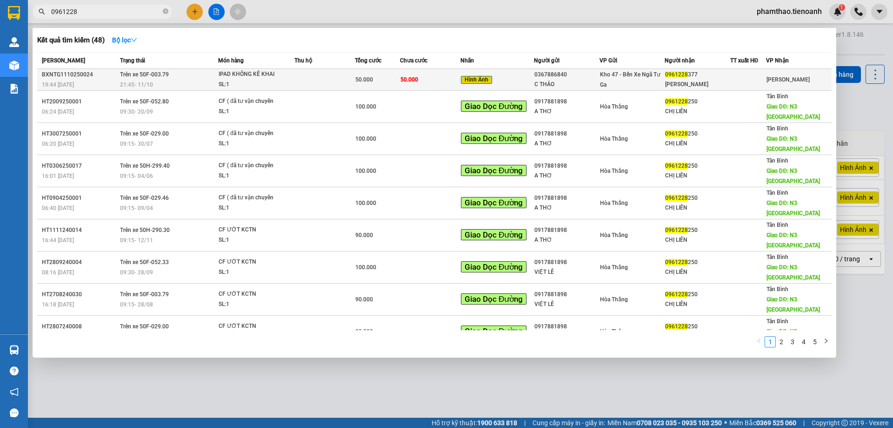
click at [255, 72] on div "IPAD KHÔNG KÊ KHAI" at bounding box center [254, 74] width 70 height 10
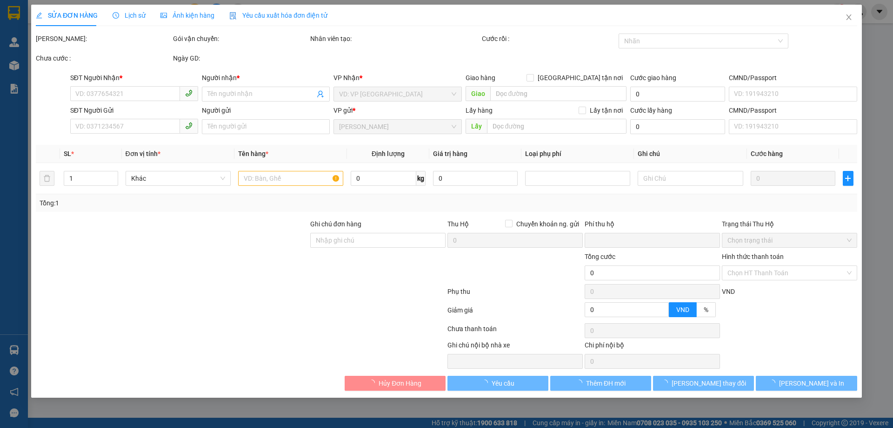
type input "0961228377"
type input "[PERSON_NAME]"
type input "0367886840"
type input "C THẢO"
type input "0"
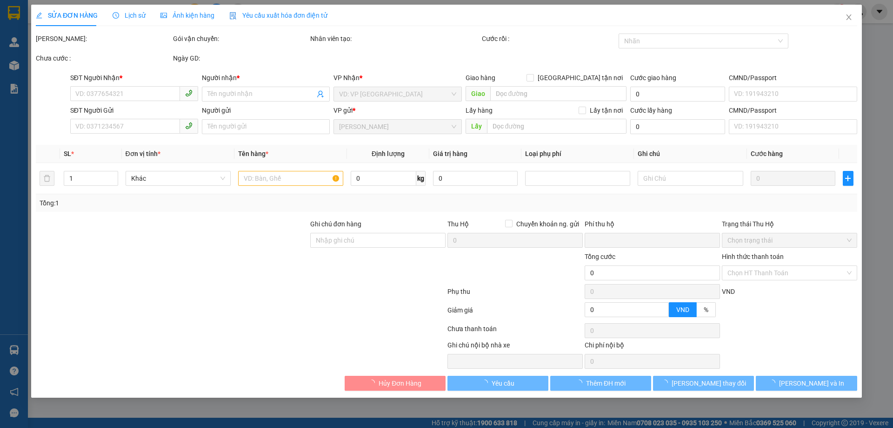
type input "50.000"
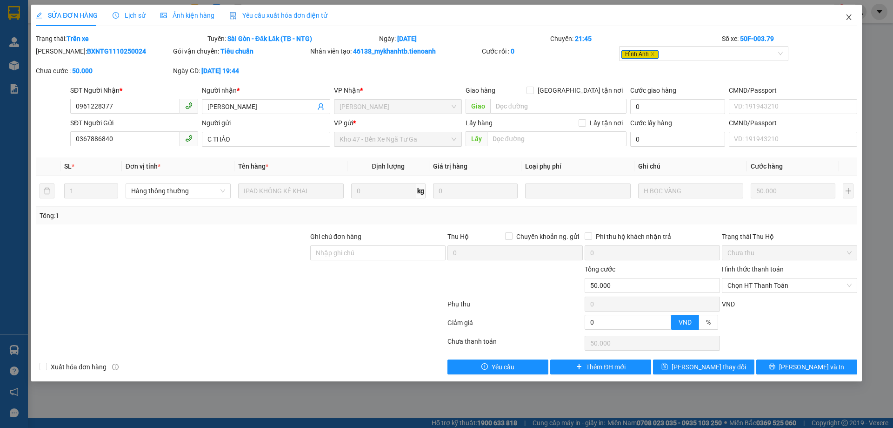
click at [846, 19] on icon "close" at bounding box center [848, 16] width 7 height 7
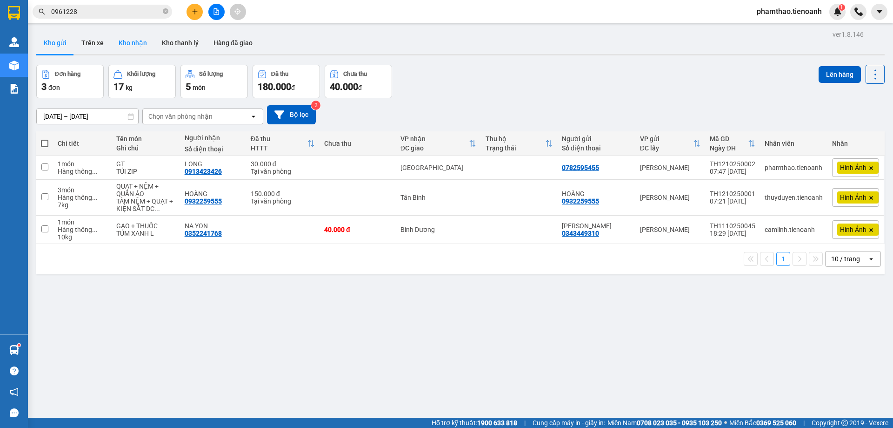
click at [137, 49] on button "Kho nhận" at bounding box center [132, 43] width 43 height 22
